Goal: Obtain resource: Download file/media

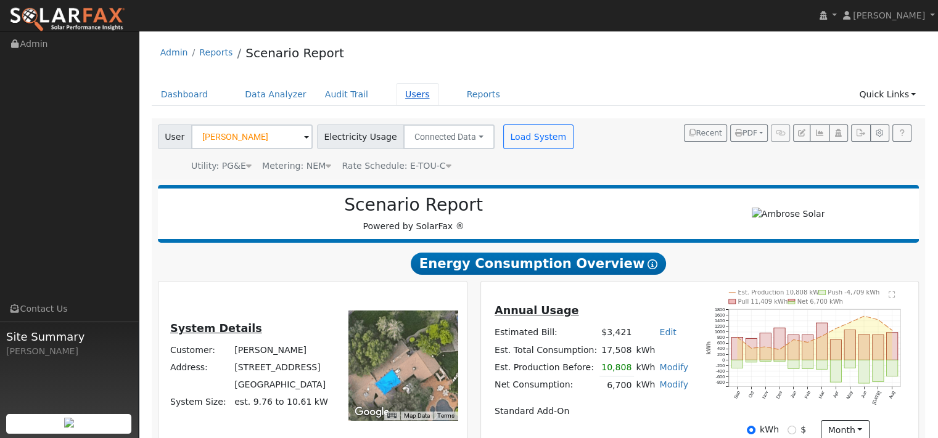
click at [439, 106] on link "Users" at bounding box center [417, 94] width 43 height 23
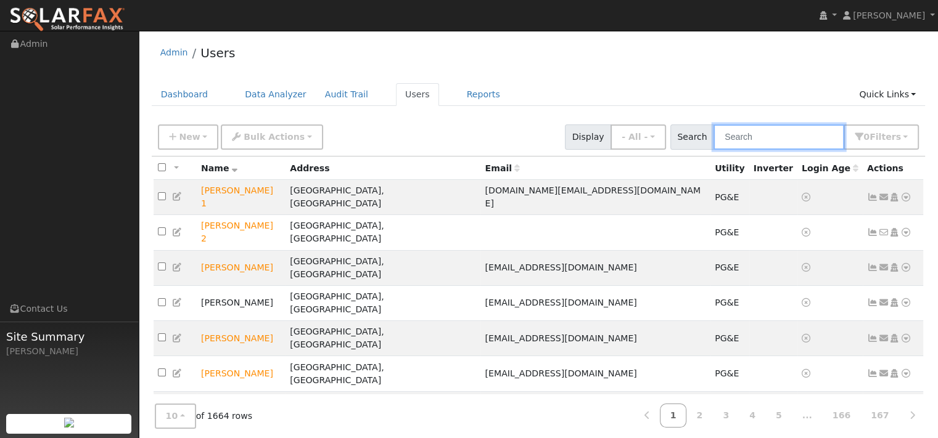
click at [713, 150] on input "text" at bounding box center [778, 137] width 131 height 25
paste input "Wajohn Yao"
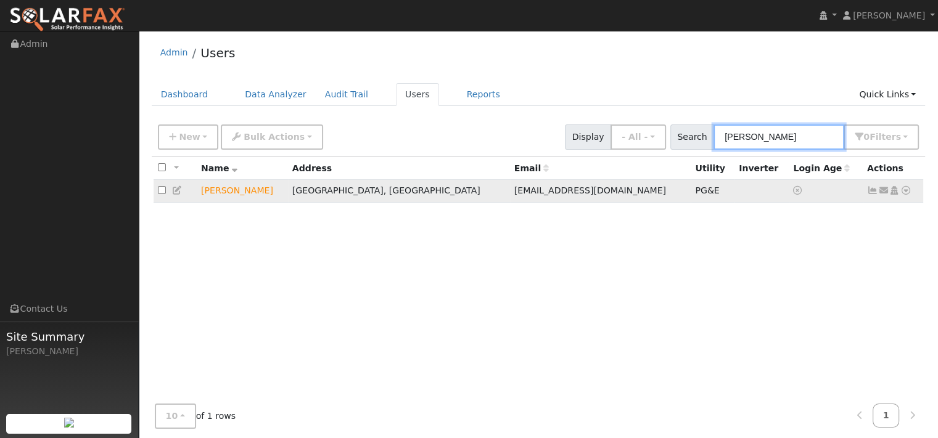
type input "Wajohn Yao"
click at [900, 195] on icon at bounding box center [905, 190] width 11 height 9
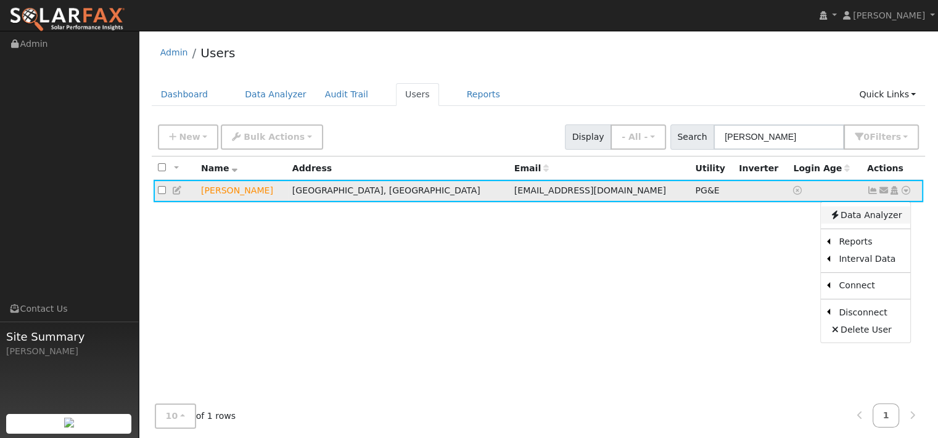
click at [858, 224] on link "Data Analyzer" at bounding box center [865, 215] width 89 height 17
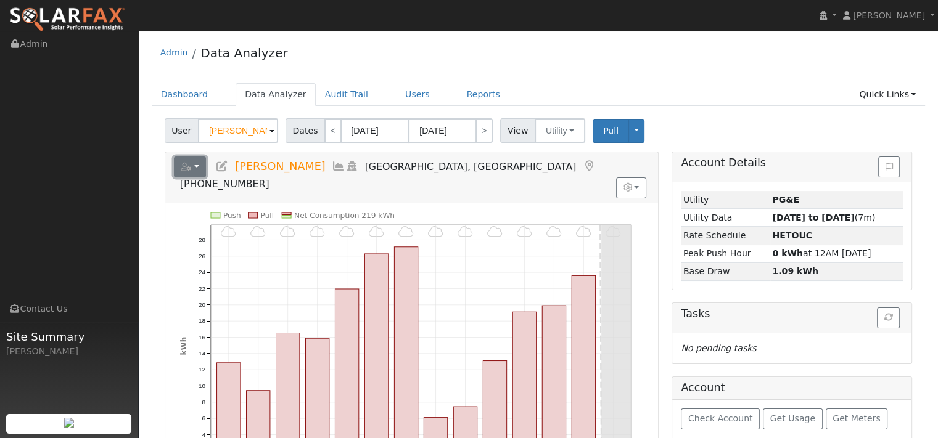
click at [192, 171] on icon "button" at bounding box center [186, 167] width 11 height 9
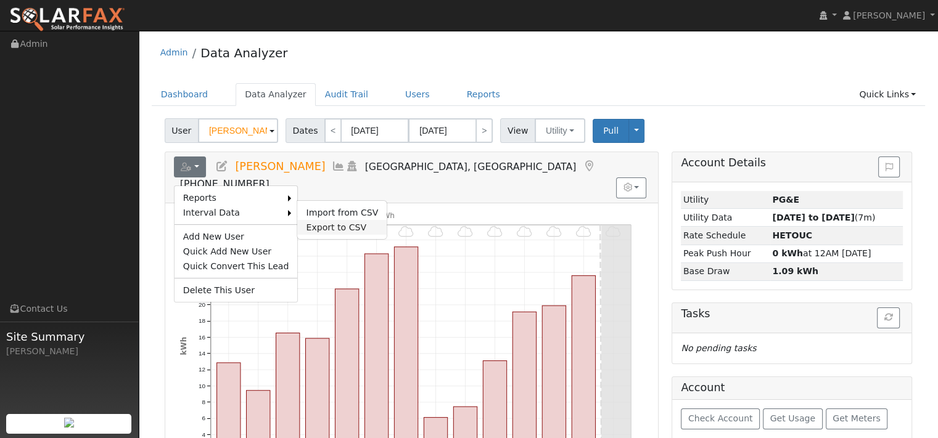
click at [387, 235] on link "Export to CSV" at bounding box center [341, 227] width 89 height 15
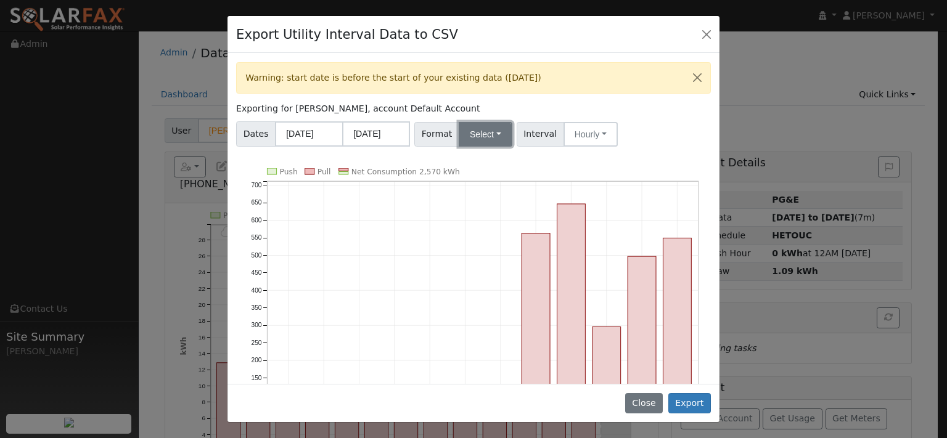
click at [508, 147] on button "Select" at bounding box center [486, 134] width 54 height 25
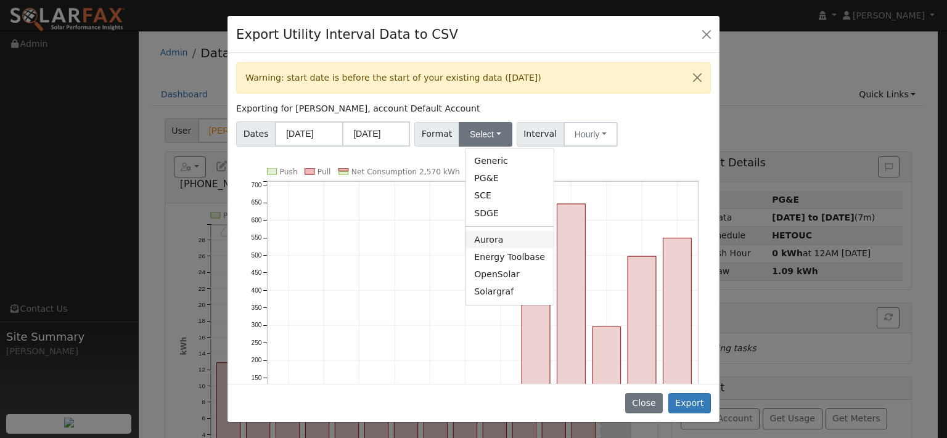
click at [489, 249] on link "Aurora" at bounding box center [510, 239] width 88 height 17
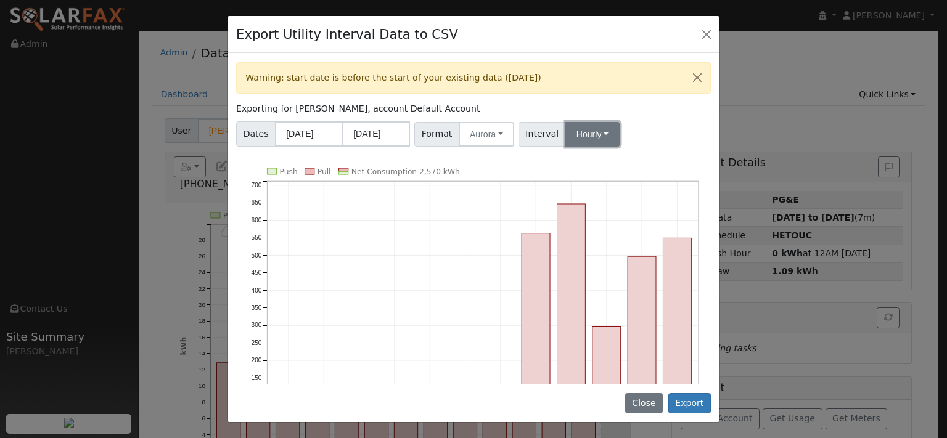
click at [619, 147] on button "Hourly" at bounding box center [592, 134] width 54 height 25
click at [621, 170] on link "15 Minute" at bounding box center [615, 161] width 86 height 17
click at [682, 395] on button "Export" at bounding box center [689, 403] width 43 height 21
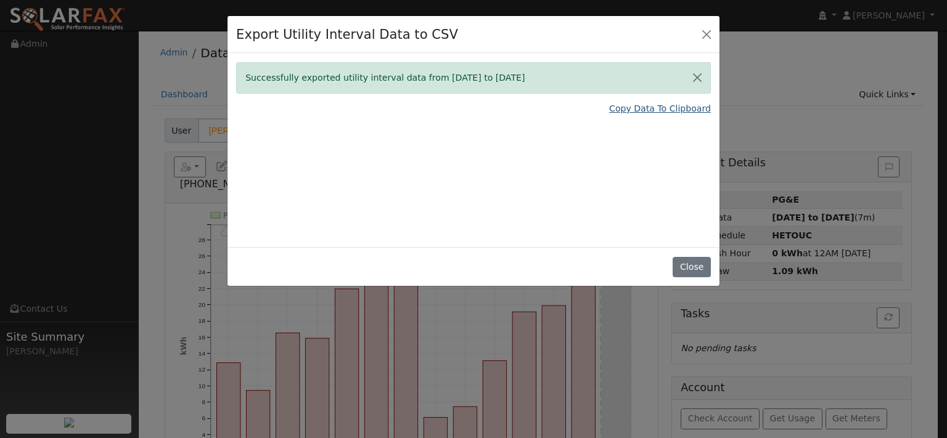
click at [609, 115] on link "Copy Data To Clipboard" at bounding box center [660, 108] width 102 height 13
click at [623, 115] on link "Copy Data To Clipboard" at bounding box center [660, 108] width 102 height 13
click at [688, 278] on button "Close" at bounding box center [692, 267] width 38 height 21
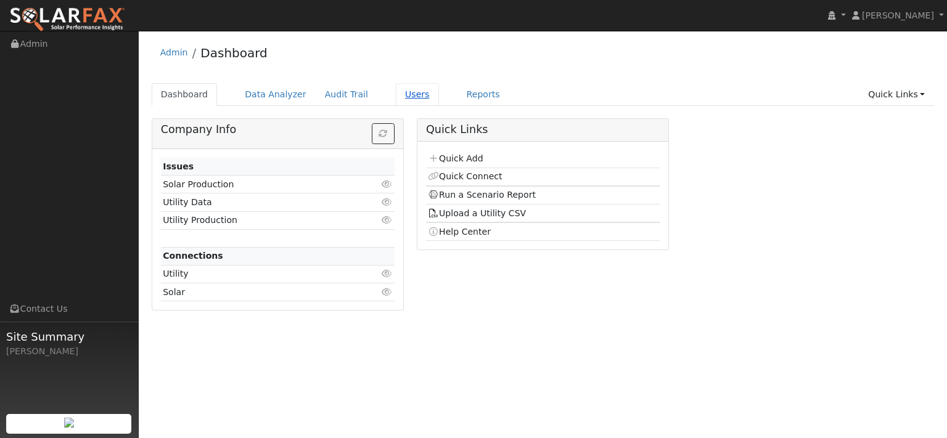
click at [439, 96] on link "Users" at bounding box center [417, 94] width 43 height 23
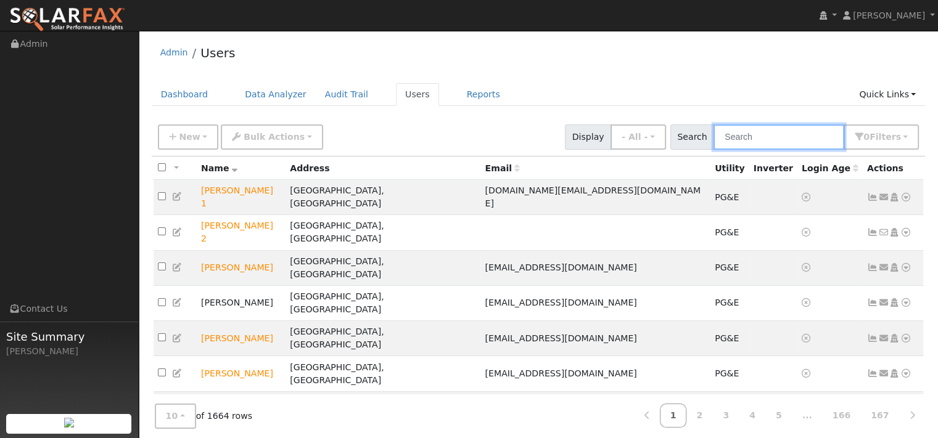
click at [713, 150] on input "text" at bounding box center [778, 137] width 131 height 25
paste input "William White"
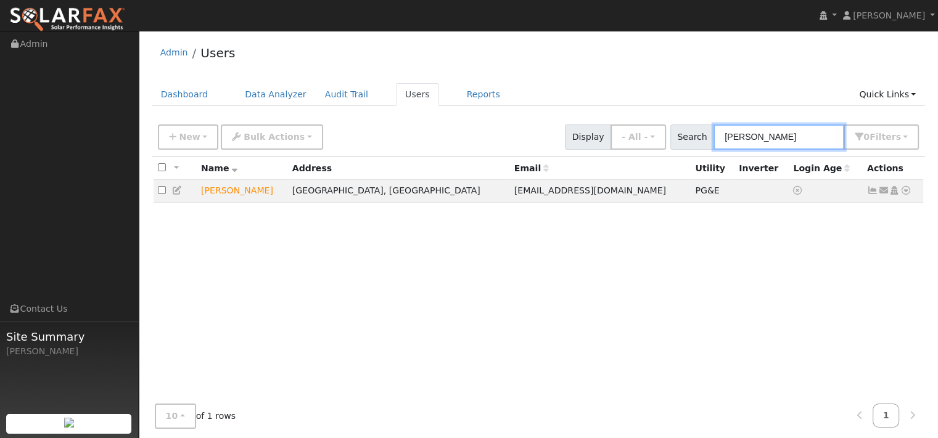
type input "William White"
click at [902, 195] on icon at bounding box center [905, 190] width 11 height 9
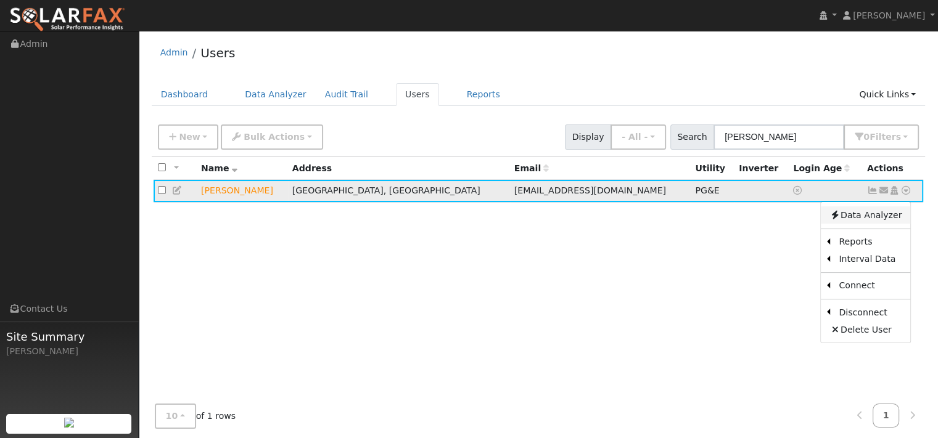
click at [868, 224] on link "Data Analyzer" at bounding box center [865, 215] width 89 height 17
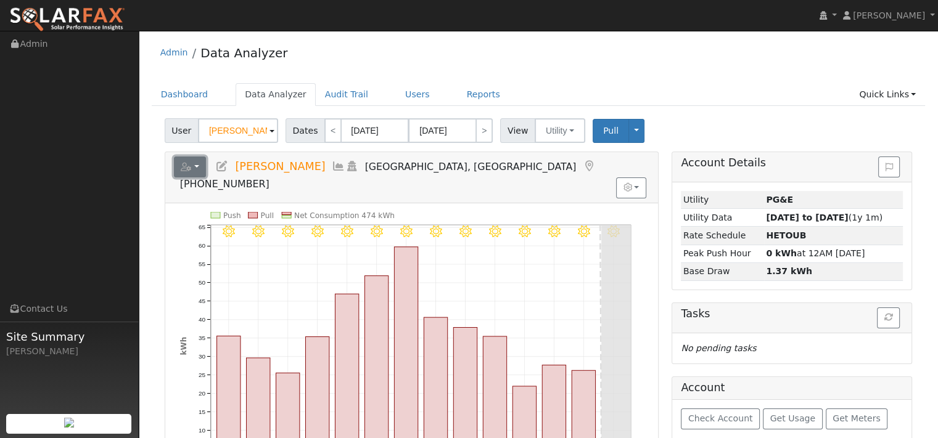
click at [192, 171] on icon "button" at bounding box center [186, 167] width 11 height 9
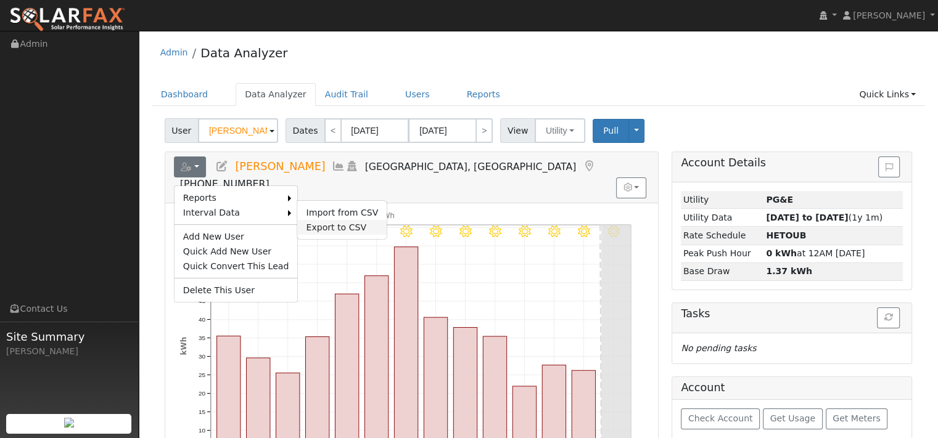
click at [348, 235] on link "Export to CSV" at bounding box center [341, 227] width 89 height 15
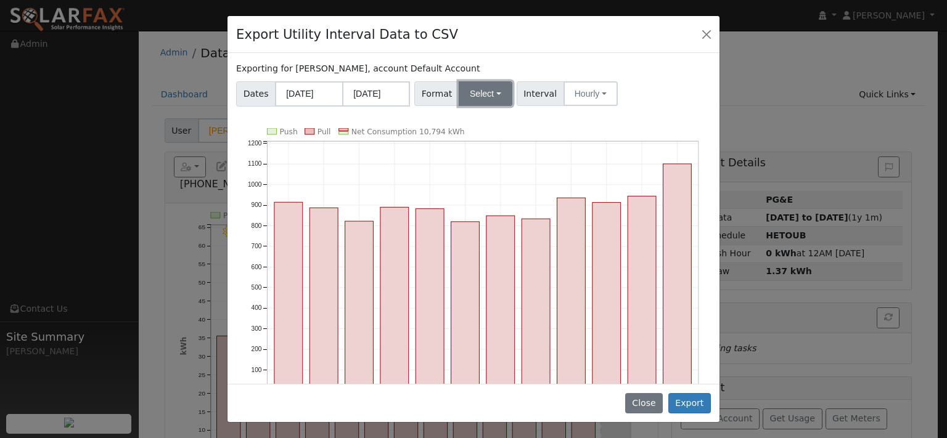
click at [512, 106] on button "Select" at bounding box center [486, 93] width 54 height 25
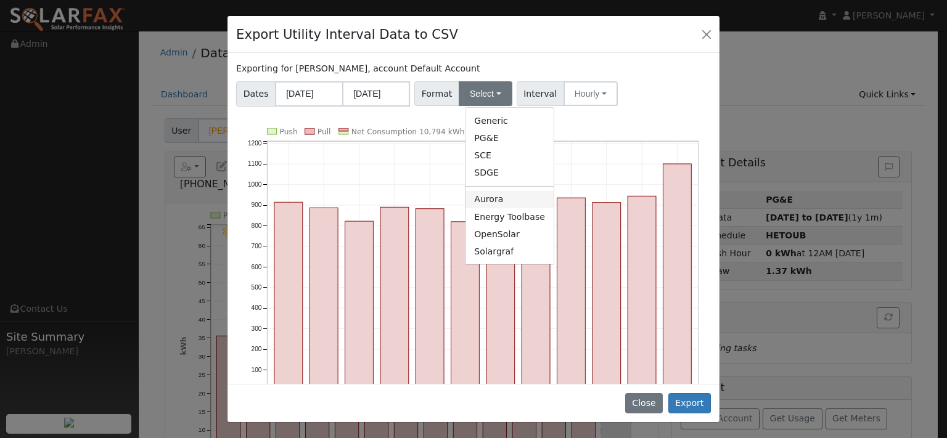
click at [508, 208] on link "Aurora" at bounding box center [510, 199] width 88 height 17
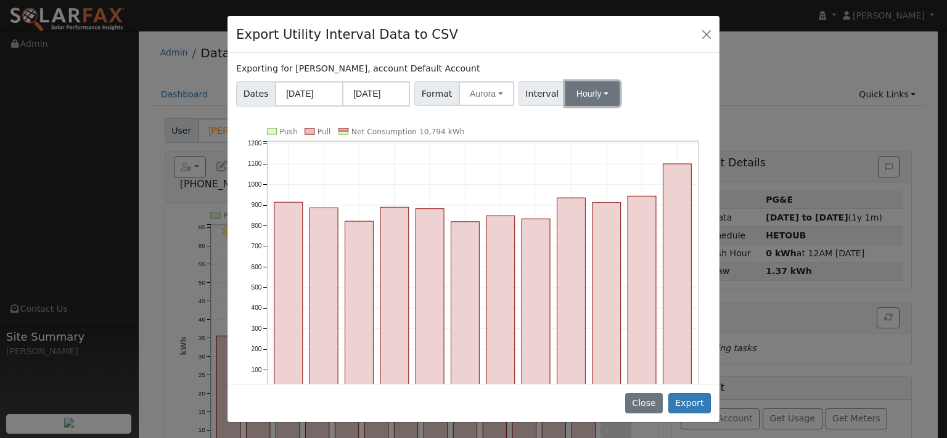
click at [620, 106] on button "Hourly" at bounding box center [592, 93] width 54 height 25
click at [627, 130] on link "15 Minute" at bounding box center [615, 120] width 86 height 17
click at [686, 393] on button "Export" at bounding box center [689, 403] width 43 height 21
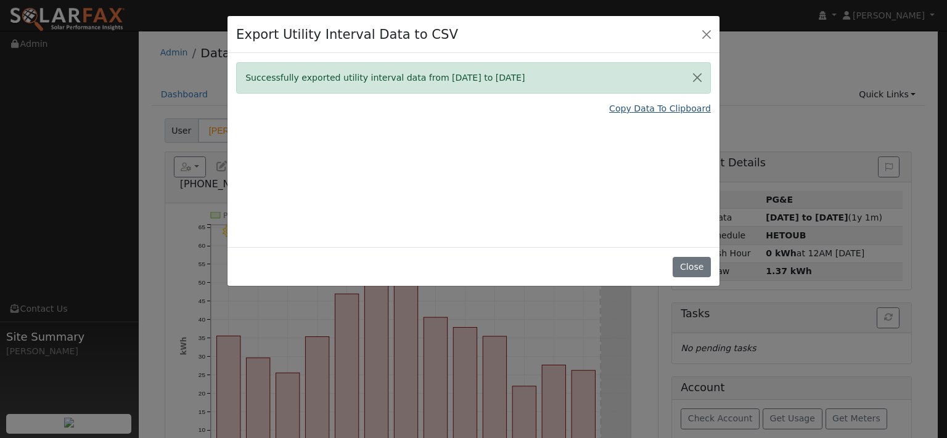
click at [621, 115] on link "Copy Data To Clipboard" at bounding box center [660, 108] width 102 height 13
click at [627, 115] on link "Copy Data To Clipboard" at bounding box center [660, 108] width 102 height 13
click at [688, 278] on button "Close" at bounding box center [692, 267] width 38 height 21
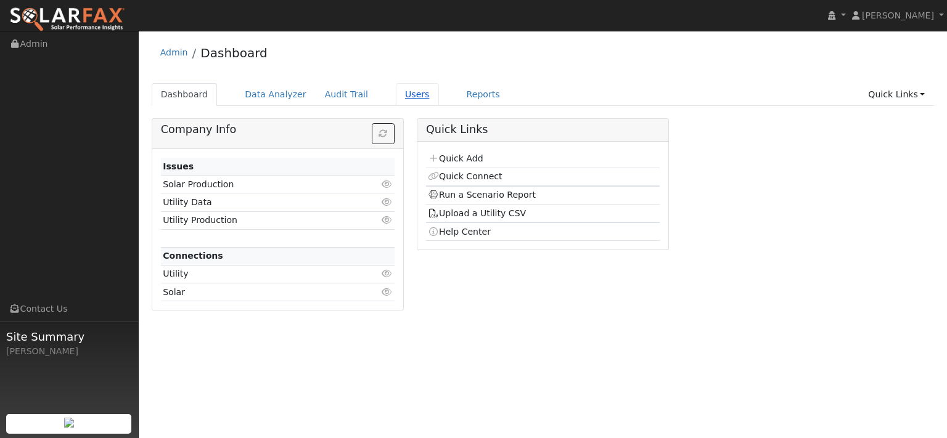
click at [439, 102] on link "Users" at bounding box center [417, 94] width 43 height 23
